Goal: Find contact information: Find contact information

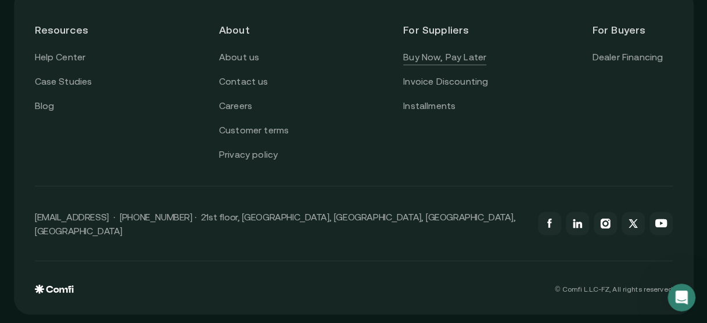
scroll to position [2961, 0]
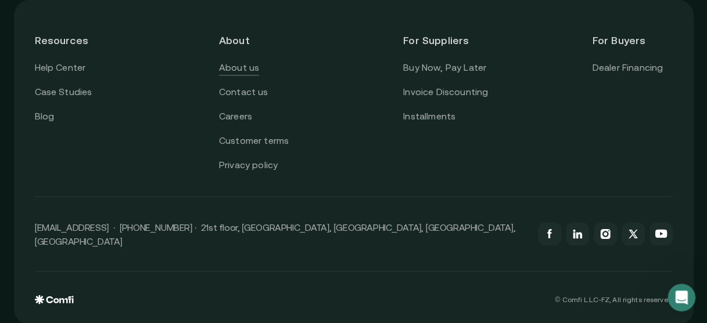
click at [259, 60] on link "About us" at bounding box center [239, 67] width 40 height 15
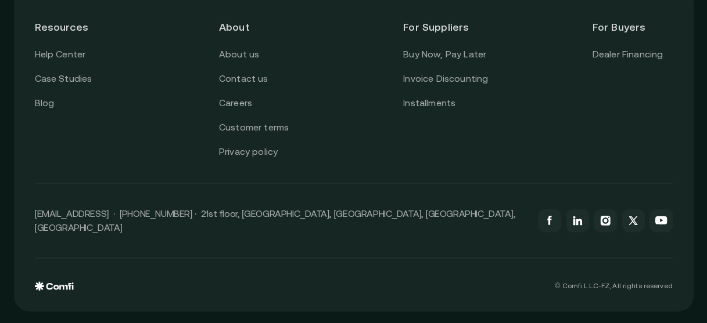
scroll to position [2956, 0]
click at [263, 82] on link "Contact us" at bounding box center [243, 78] width 49 height 15
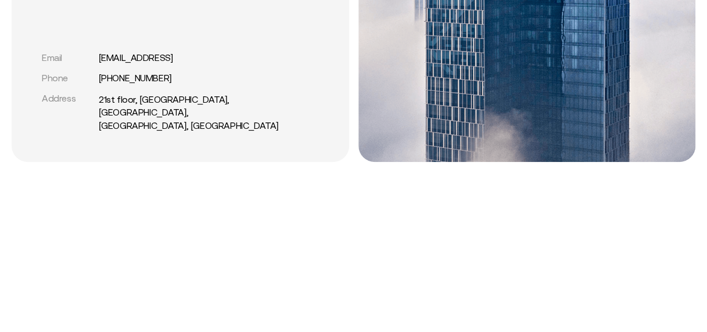
scroll to position [348, 0]
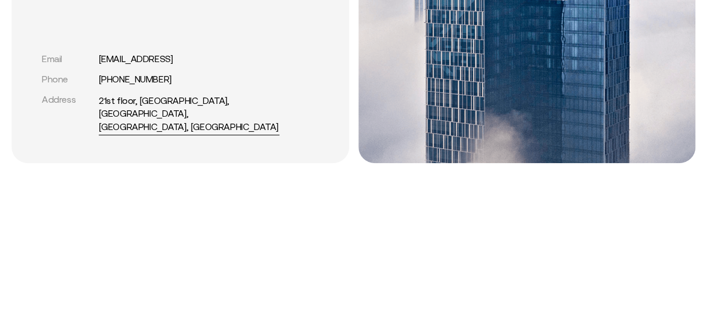
click at [180, 129] on link "21st floor, [GEOGRAPHIC_DATA], [GEOGRAPHIC_DATA], [GEOGRAPHIC_DATA], [GEOGRAPHI…" at bounding box center [189, 113] width 181 height 39
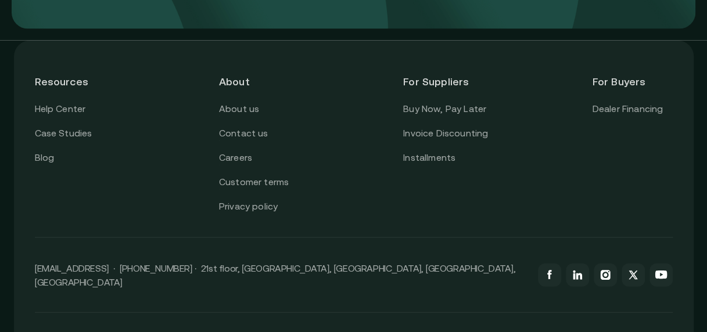
scroll to position [1128, 0]
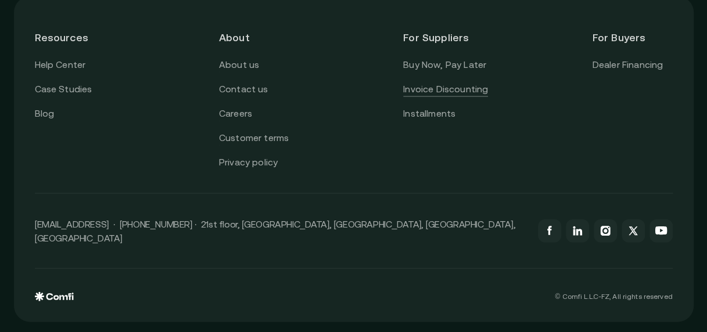
click at [425, 96] on link "Invoice Discounting" at bounding box center [445, 89] width 85 height 15
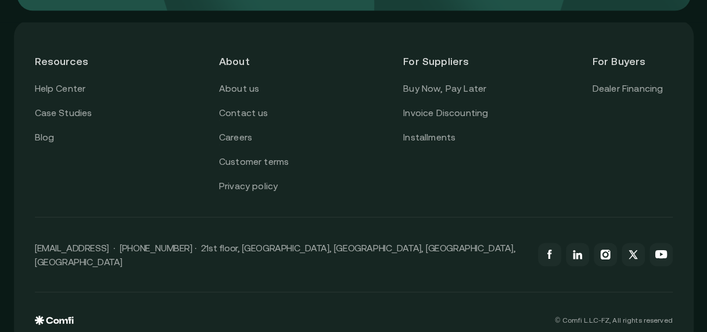
scroll to position [3374, 0]
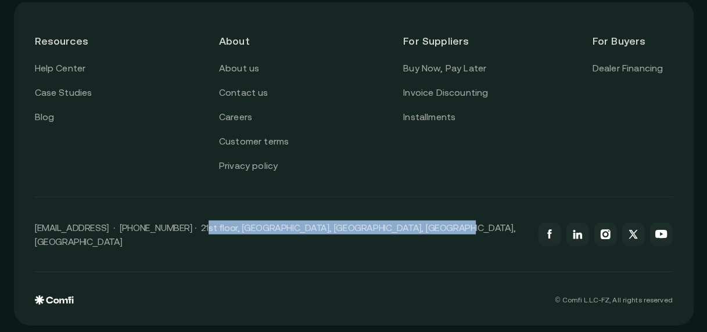
drag, startPoint x: 441, startPoint y: 233, endPoint x: 199, endPoint y: 235, distance: 242.7
click at [199, 235] on div "[EMAIL_ADDRESS] · [PHONE_NUMBER] · 21st floor, [GEOGRAPHIC_DATA], [GEOGRAPHIC_D…" at bounding box center [354, 234] width 638 height 75
copy p "21st floor, [GEOGRAPHIC_DATA], [GEOGRAPHIC_DATA], [GEOGRAPHIC_DATA], [GEOGRAPHI…"
